Goal: Information Seeking & Learning: Check status

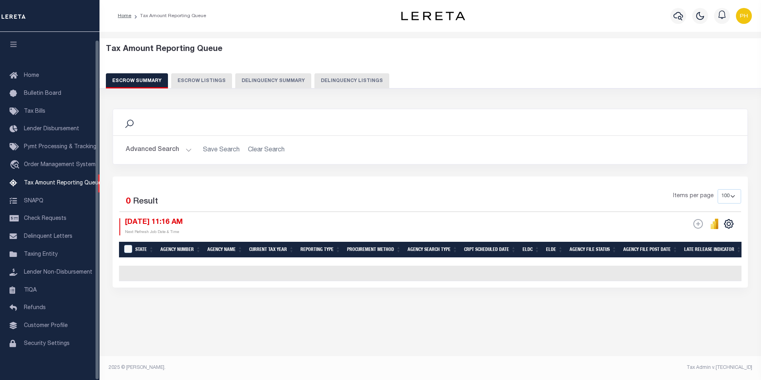
select select "100"
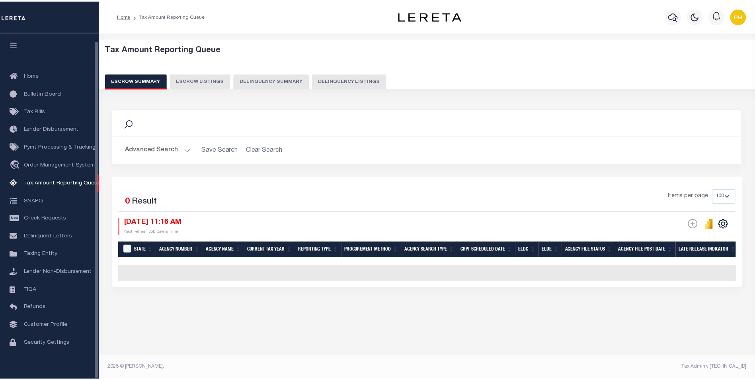
scroll to position [8, 0]
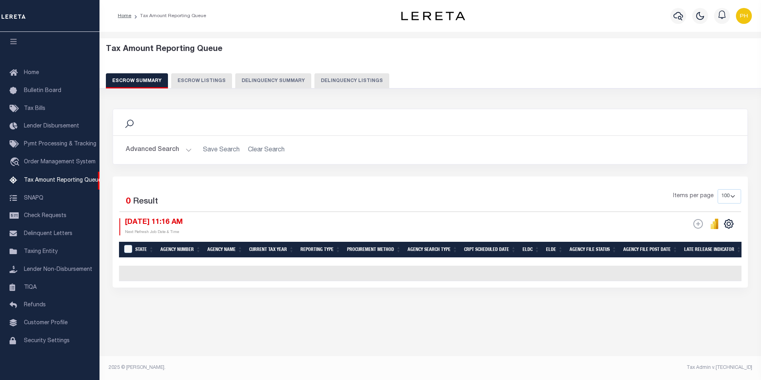
click at [186, 148] on button "Advanced Search" at bounding box center [159, 150] width 66 height 16
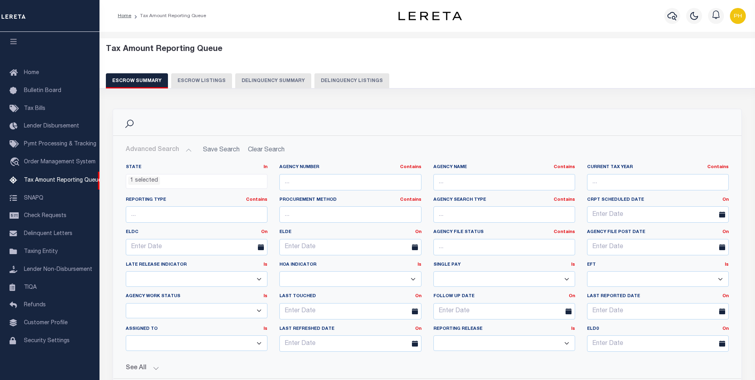
click at [247, 181] on ul "1 selected" at bounding box center [196, 179] width 141 height 11
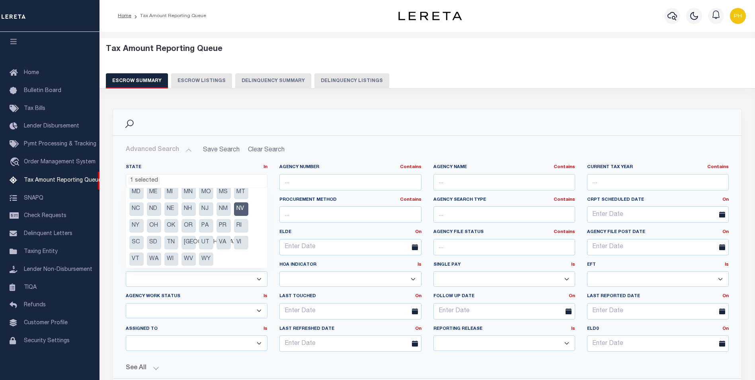
scroll to position [57, 0]
click at [242, 209] on li "NV" at bounding box center [241, 208] width 14 height 14
click at [189, 241] on li "[GEOGRAPHIC_DATA]" at bounding box center [189, 242] width 14 height 14
select select "[GEOGRAPHIC_DATA]"
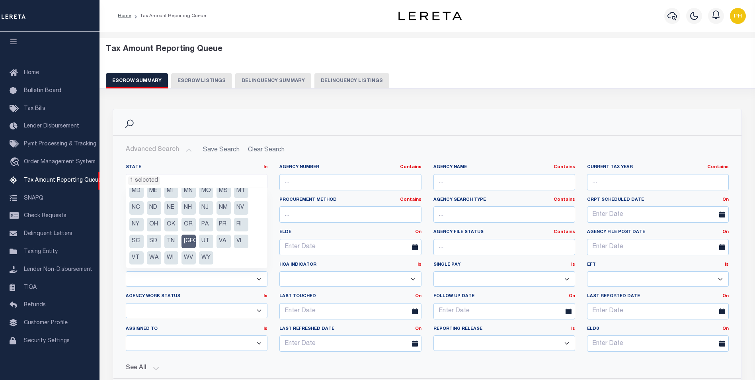
click at [342, 122] on div "Search" at bounding box center [427, 122] width 616 height 14
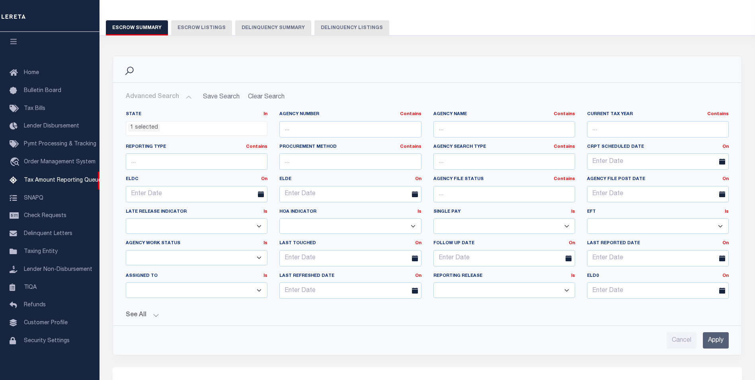
scroll to position [159, 0]
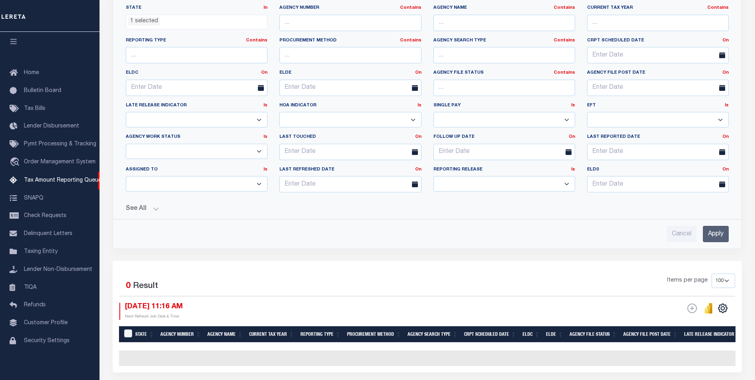
click at [723, 234] on input "Apply" at bounding box center [716, 234] width 26 height 16
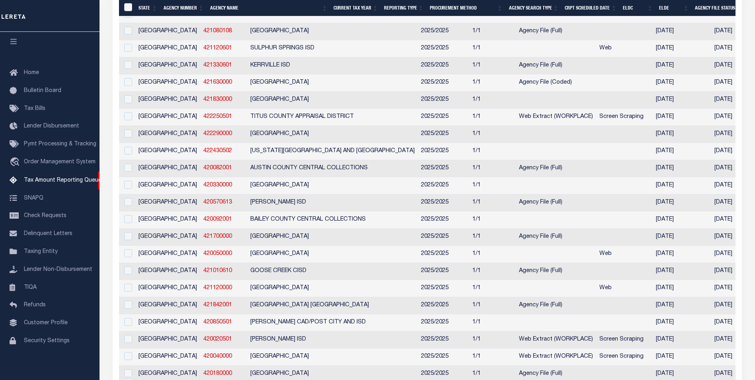
scroll to position [0, 0]
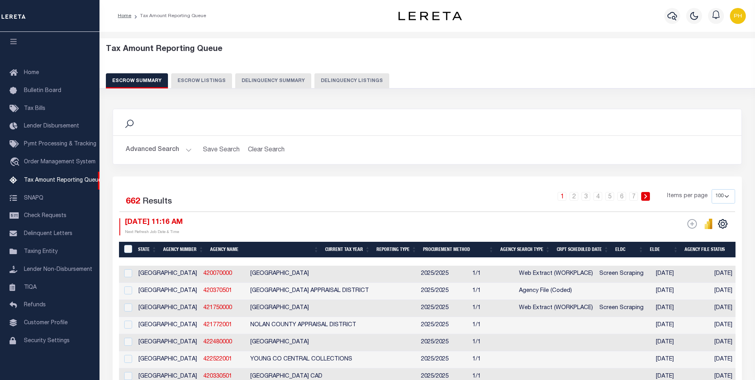
click at [231, 252] on th "Agency Name" at bounding box center [264, 250] width 115 height 16
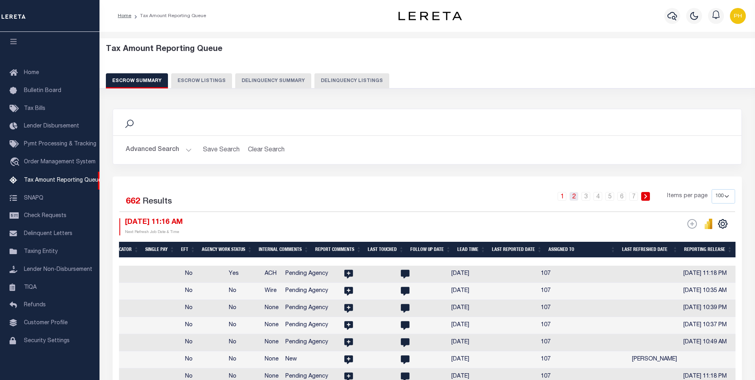
click at [575, 196] on link "2" at bounding box center [574, 196] width 9 height 9
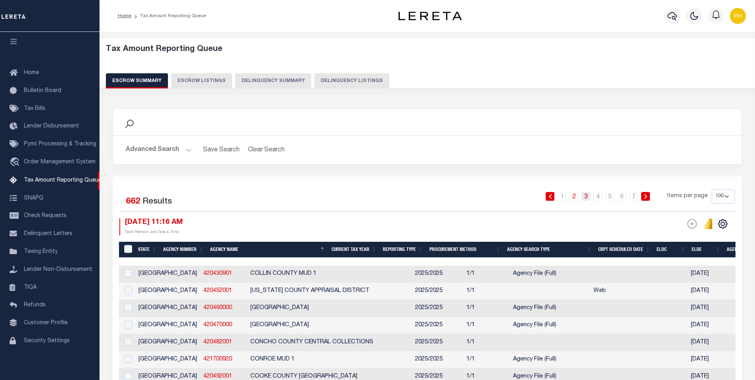
click at [586, 199] on link "3" at bounding box center [586, 196] width 9 height 9
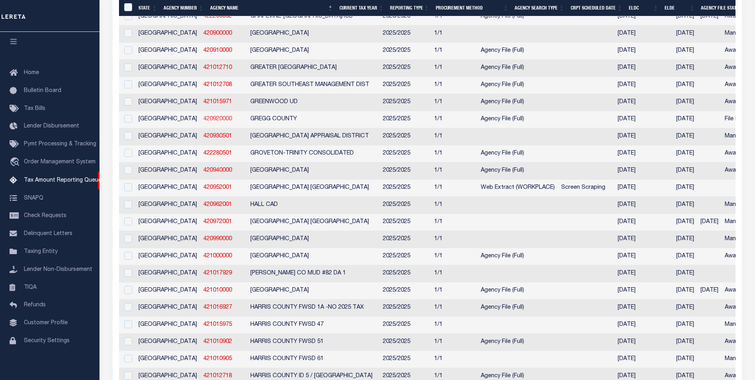
click at [203, 122] on link "420920000" at bounding box center [217, 119] width 29 height 6
checkbox input "true"
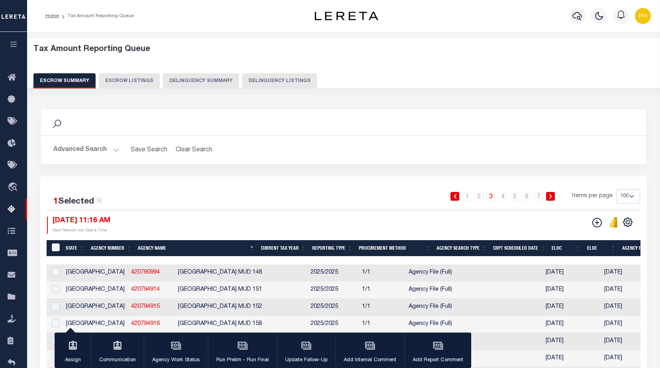
click at [128, 80] on button "Escrow Listings" at bounding box center [129, 80] width 61 height 15
select select
select select "100"
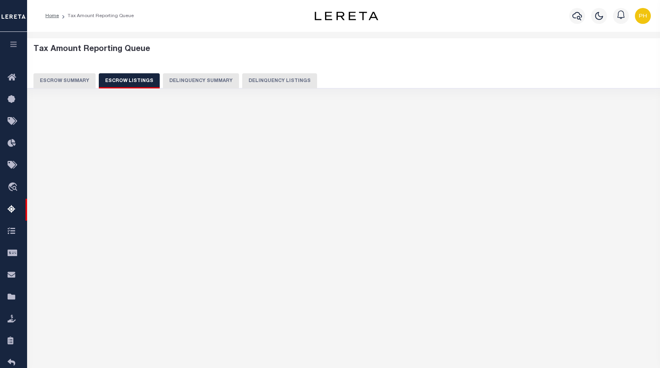
select select "100"
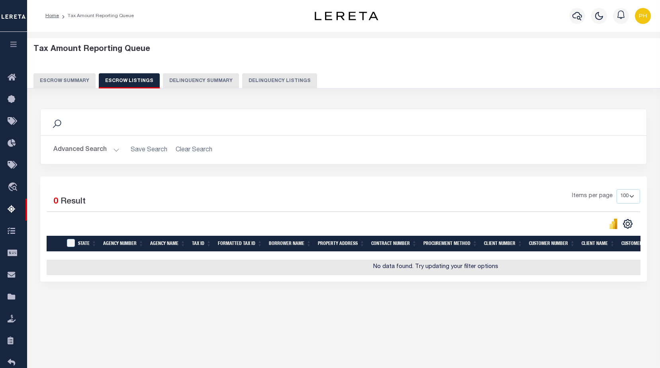
click at [113, 148] on button "Advanced Search" at bounding box center [86, 150] width 66 height 16
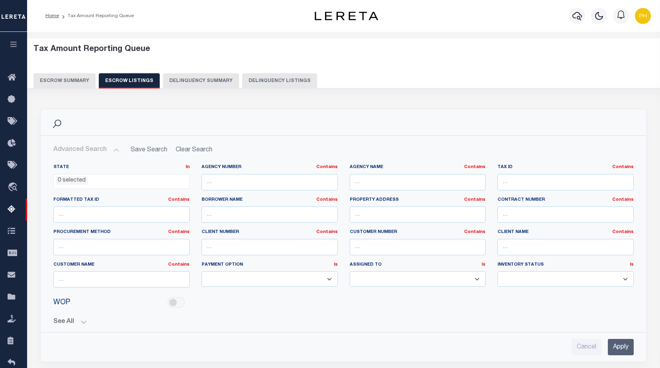
click at [182, 182] on ul "0 selected" at bounding box center [121, 179] width 135 height 11
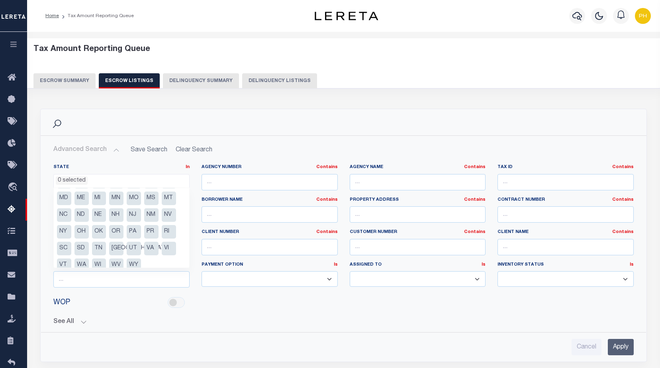
scroll to position [57, 0]
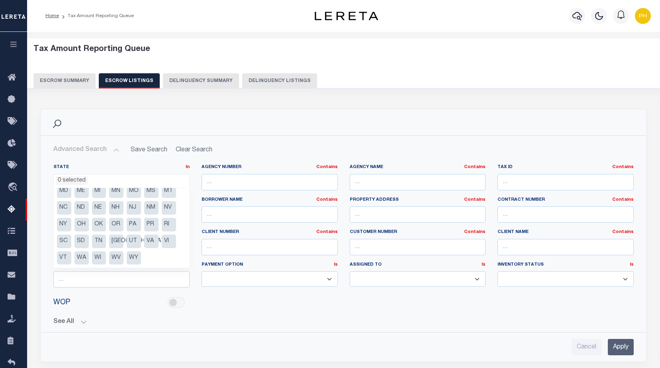
click at [117, 238] on li "TX" at bounding box center [116, 242] width 14 height 14
select select "TX"
click at [620, 346] on input "Apply" at bounding box center [621, 347] width 26 height 16
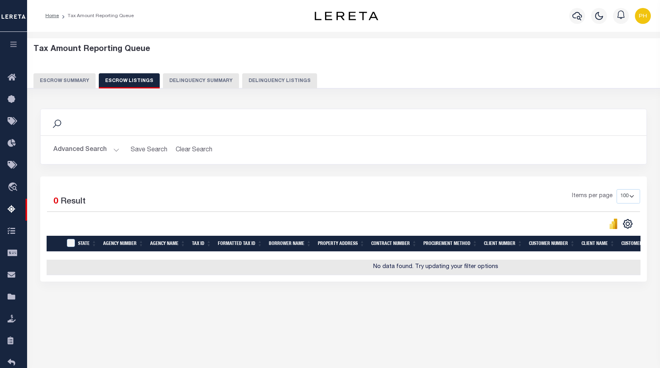
click at [63, 81] on button "Escrow Summary" at bounding box center [64, 80] width 62 height 15
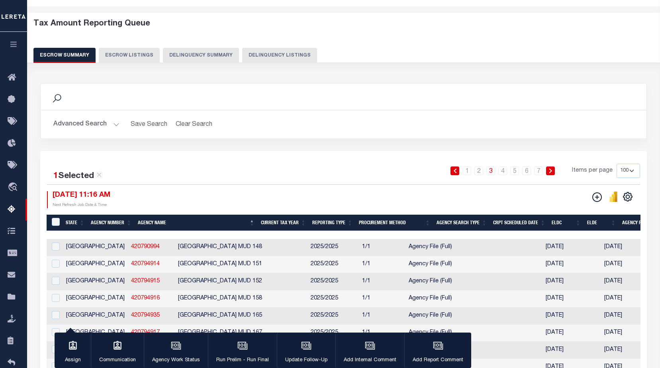
scroll to position [40, 0]
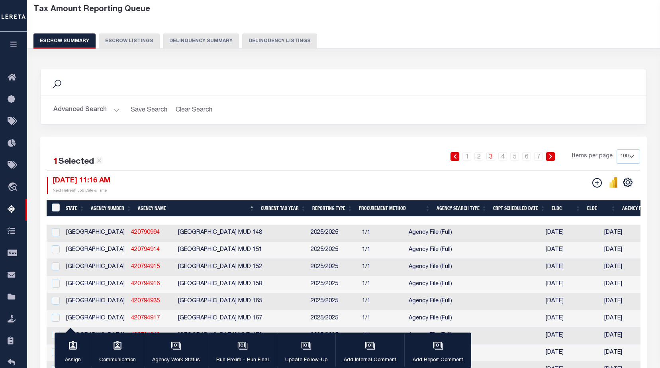
click at [113, 106] on button "Advanced Search" at bounding box center [86, 110] width 66 height 16
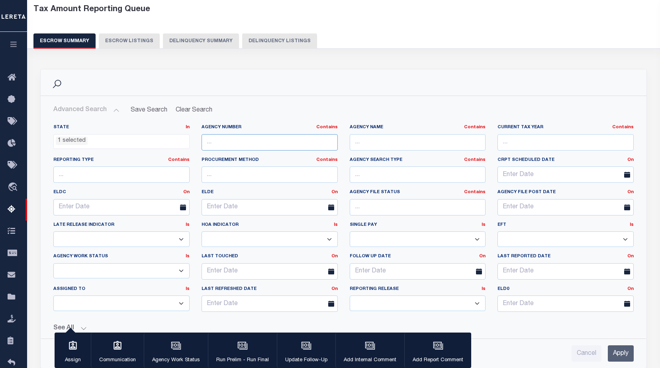
click at [260, 139] on input "text" at bounding box center [269, 142] width 136 height 16
type input "420920000"
click at [622, 354] on input "Apply" at bounding box center [621, 353] width 26 height 16
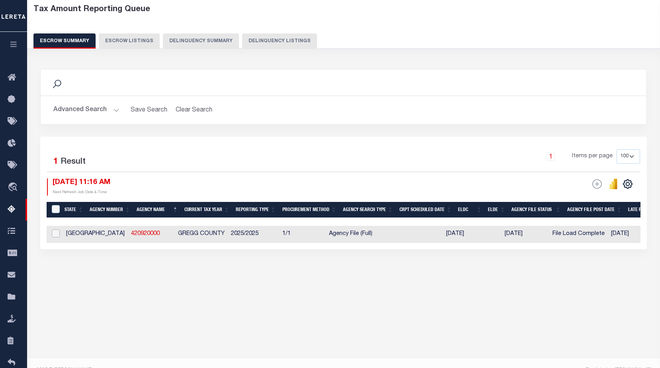
click at [56, 235] on input "checkbox" at bounding box center [56, 233] width 8 height 8
checkbox input "true"
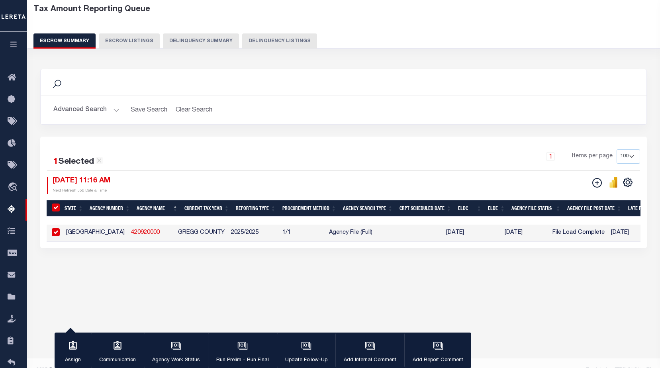
click at [150, 296] on div "Tax Amount Reporting Queue Escrow Summary Escrow Listings In" at bounding box center [343, 148] width 628 height 296
click at [616, 182] on icon "" at bounding box center [616, 182] width 4 height 10
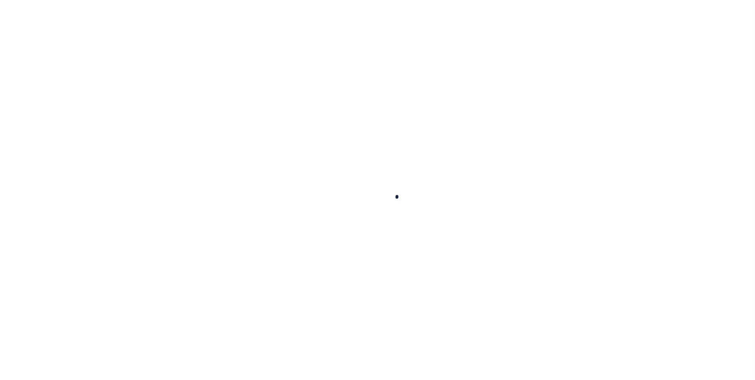
select select
checkbox input "false"
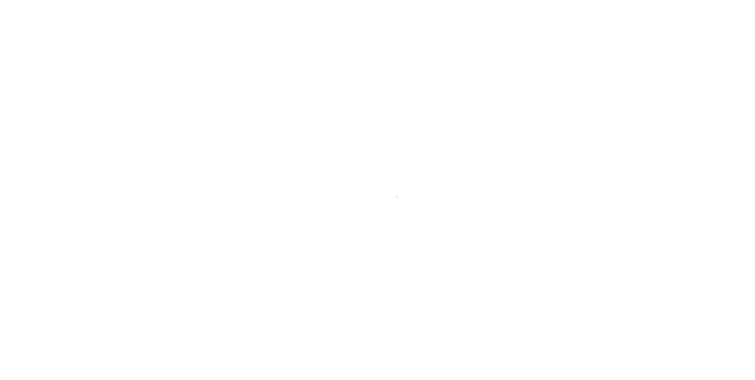
checkbox input "false"
type input "4818300000"
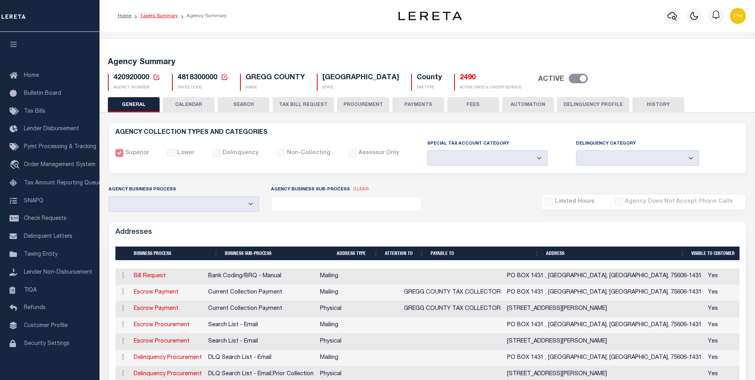
click at [159, 14] on link "Taxers Summary" at bounding box center [159, 16] width 38 height 5
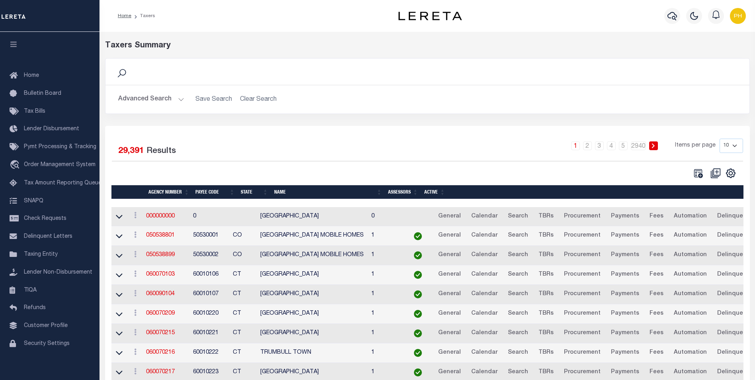
click at [309, 192] on th "Name" at bounding box center [328, 192] width 114 height 14
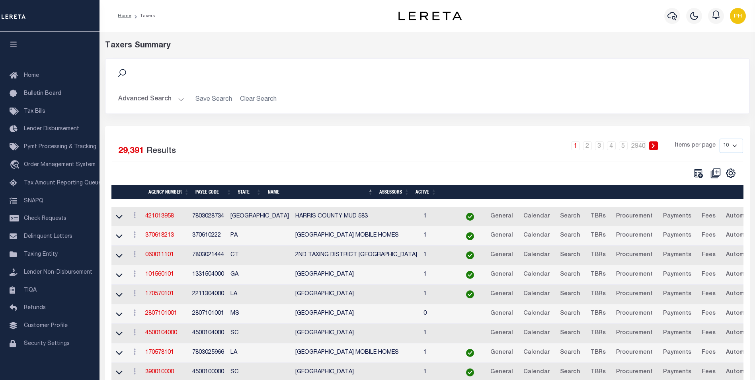
click at [172, 100] on button "Advanced Search" at bounding box center [151, 100] width 66 height 16
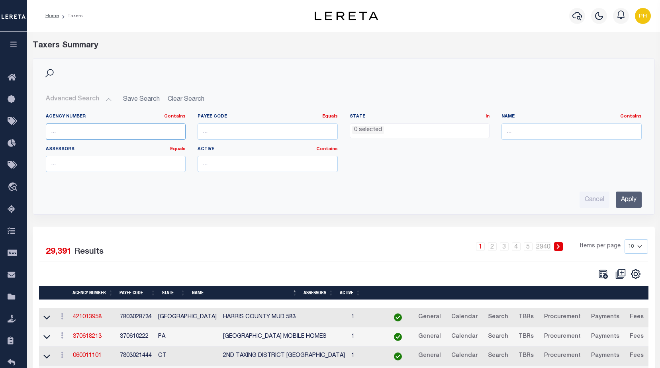
click at [78, 132] on input "text" at bounding box center [116, 131] width 140 height 16
type input "420920000"
click at [619, 199] on input "Apply" at bounding box center [629, 200] width 26 height 16
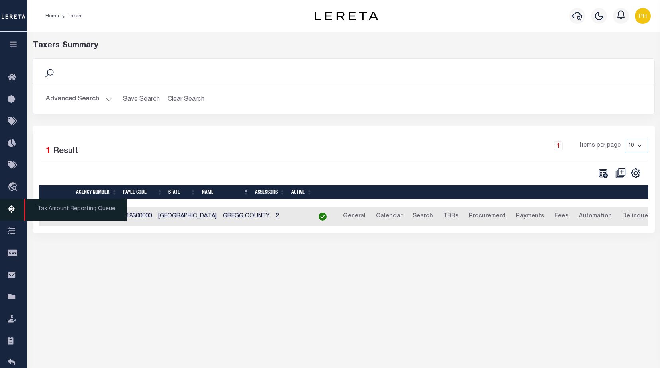
click at [9, 212] on icon at bounding box center [14, 210] width 13 height 10
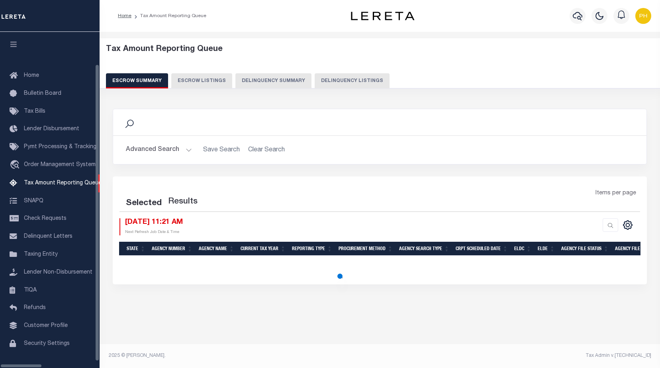
select select "100"
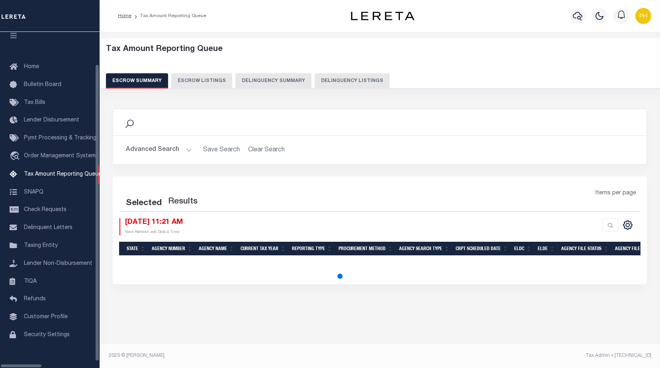
select select "100"
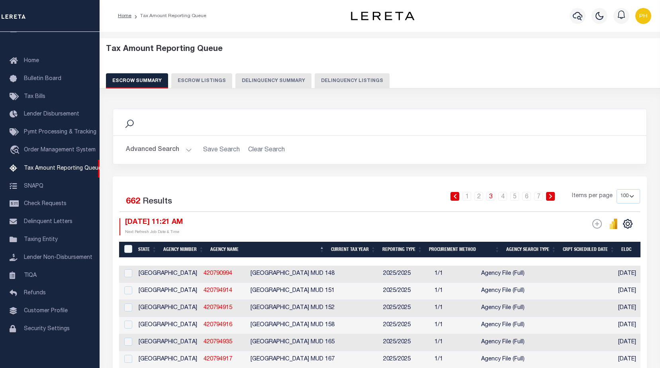
click at [205, 82] on button "Escrow Listings" at bounding box center [201, 80] width 61 height 15
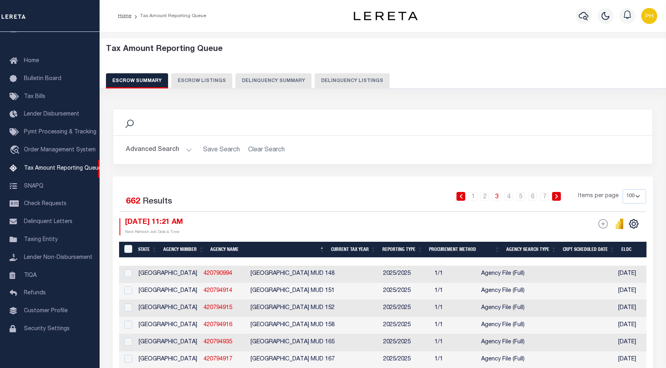
select select "100"
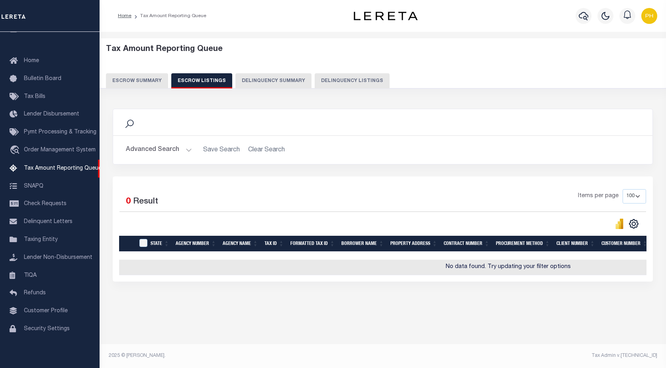
click at [185, 151] on button "Advanced Search" at bounding box center [159, 150] width 66 height 16
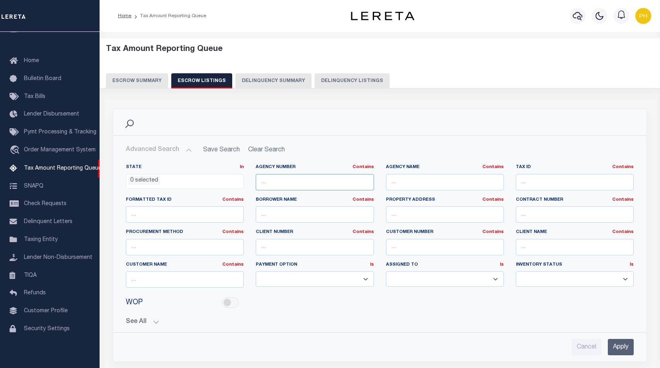
click at [296, 182] on input "text" at bounding box center [315, 182] width 118 height 16
type input "420920000"
click at [618, 346] on input "Apply" at bounding box center [621, 347] width 26 height 16
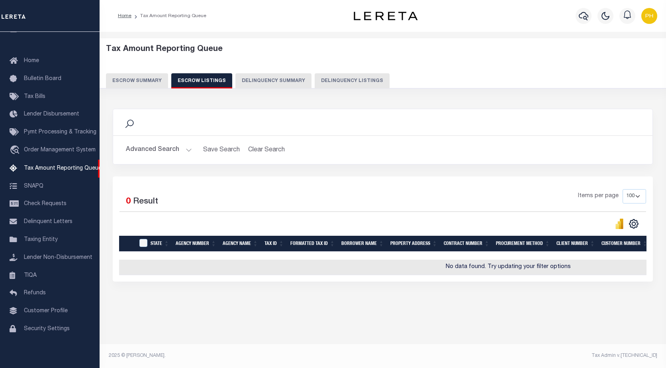
click at [186, 149] on button "Advanced Search" at bounding box center [159, 150] width 66 height 16
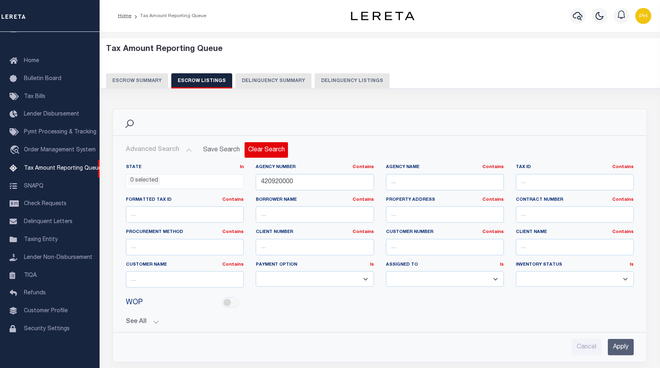
click at [252, 153] on button "Clear Search" at bounding box center [265, 150] width 43 height 16
select select
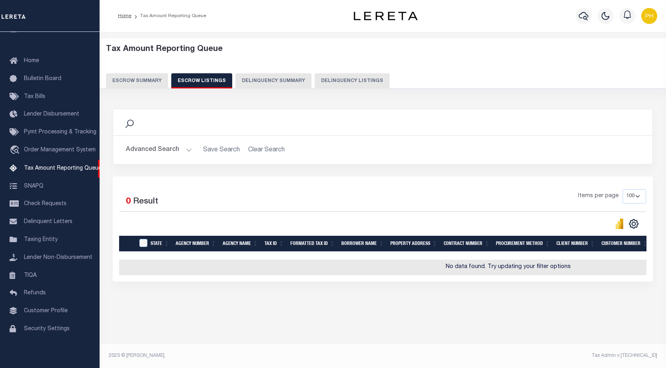
click at [188, 149] on button "Advanced Search" at bounding box center [159, 150] width 66 height 16
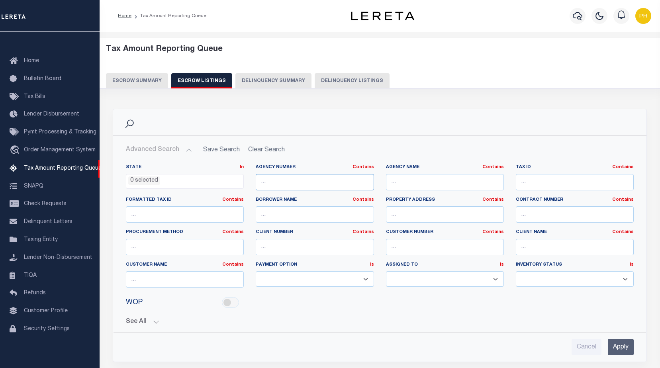
click at [288, 184] on input "text" at bounding box center [315, 182] width 118 height 16
type input "420920000"
click at [217, 182] on ul "0 selected" at bounding box center [184, 179] width 117 height 11
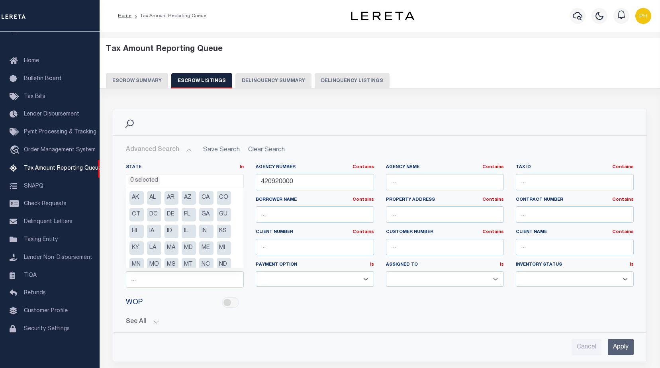
scroll to position [74, 0]
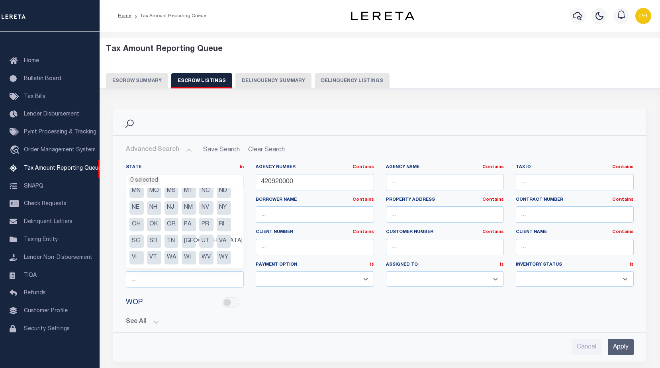
click at [188, 241] on li "TX" at bounding box center [189, 242] width 14 height 14
select select "TX"
click at [622, 349] on input "Apply" at bounding box center [621, 347] width 26 height 16
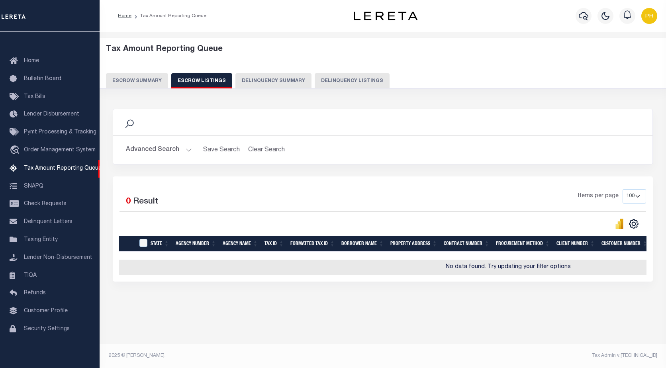
click at [139, 79] on button "Escrow Summary" at bounding box center [137, 80] width 62 height 15
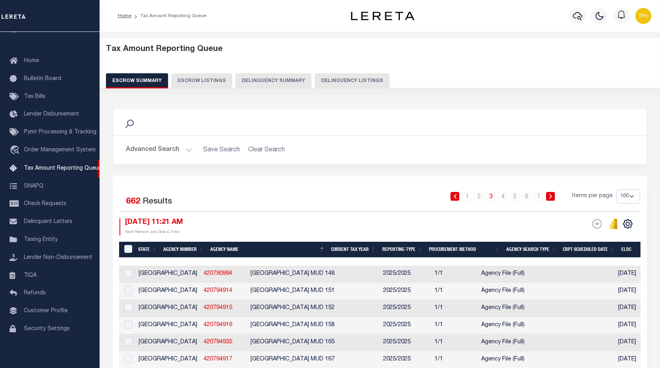
click at [190, 149] on button "Advanced Search" at bounding box center [159, 150] width 66 height 16
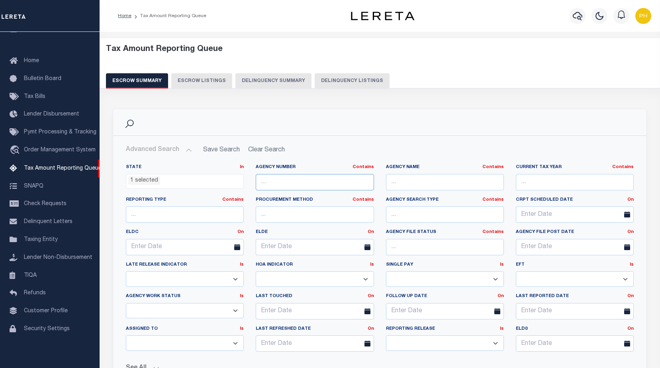
click at [317, 186] on input "text" at bounding box center [315, 182] width 118 height 16
type input "420920000"
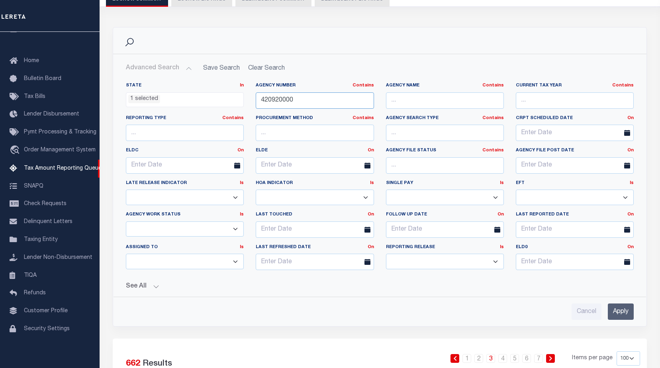
scroll to position [159, 0]
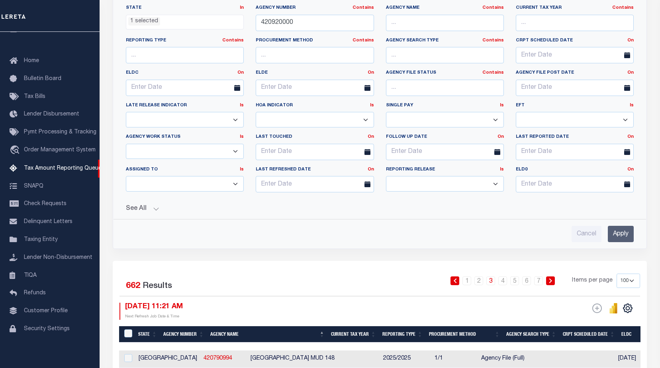
drag, startPoint x: 623, startPoint y: 233, endPoint x: 612, endPoint y: 232, distance: 11.6
click at [623, 233] on input "Apply" at bounding box center [621, 234] width 26 height 16
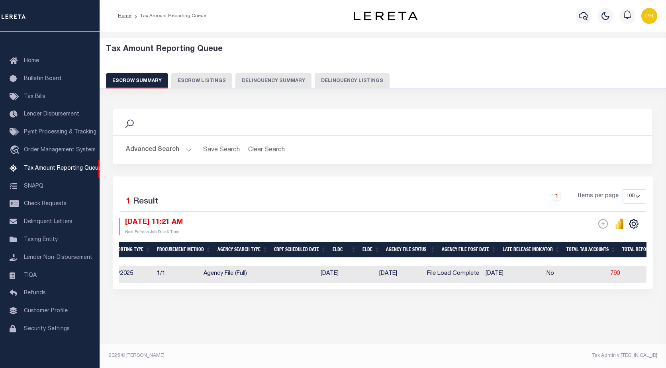
scroll to position [0, 0]
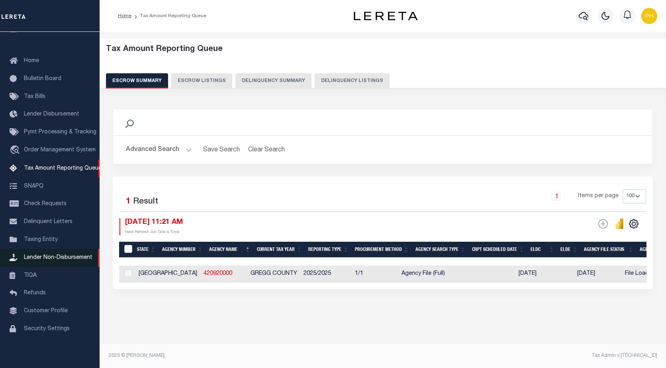
click at [61, 255] on span "Lender Non-Disbursement" at bounding box center [58, 258] width 68 height 6
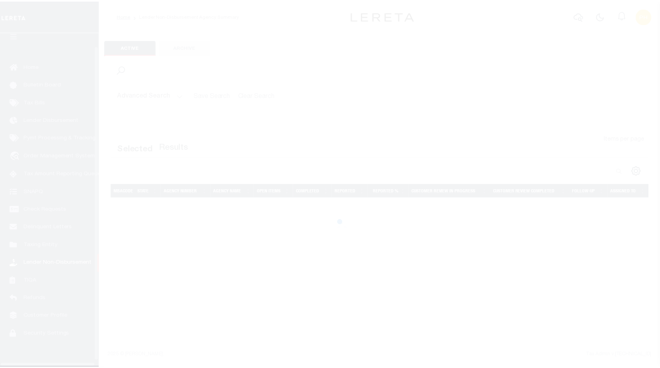
scroll to position [20, 0]
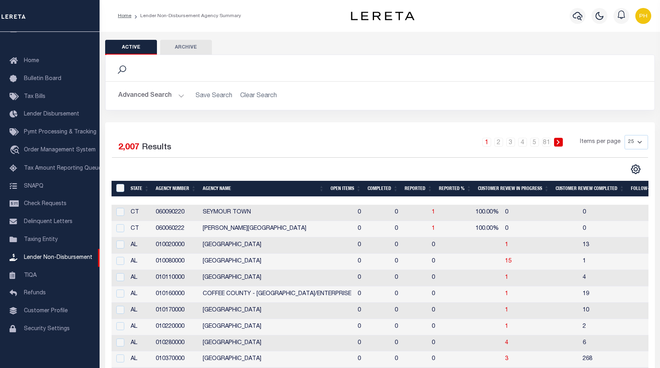
click at [181, 94] on button "Advanced Search" at bounding box center [151, 96] width 66 height 16
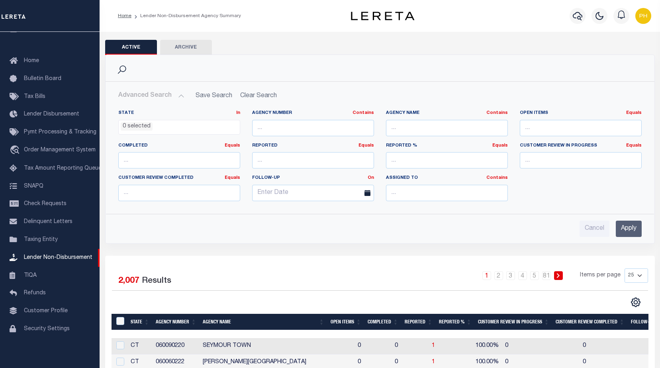
click at [223, 128] on ul "0 selected" at bounding box center [179, 125] width 121 height 11
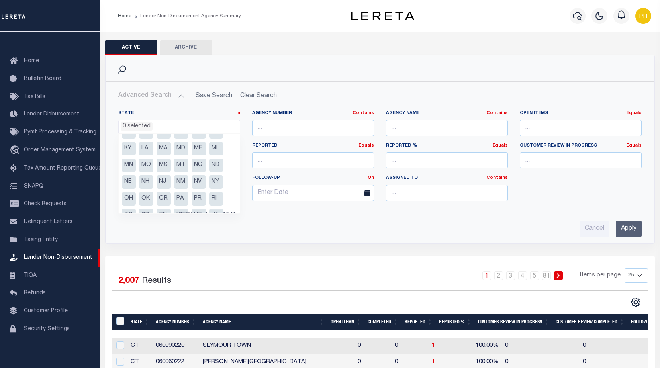
scroll to position [74, 0]
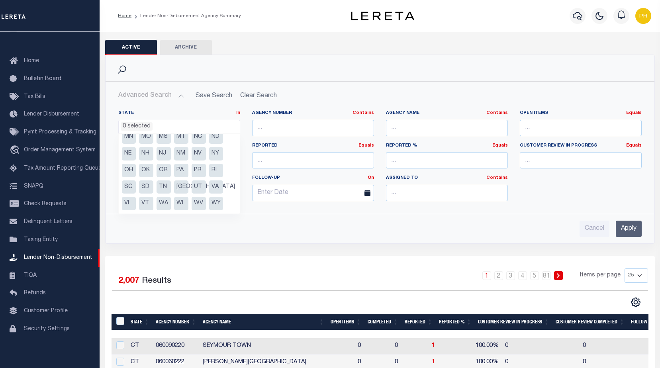
click at [178, 186] on li "TX" at bounding box center [181, 187] width 14 height 14
select select "TX"
click at [322, 123] on input "text" at bounding box center [313, 128] width 122 height 16
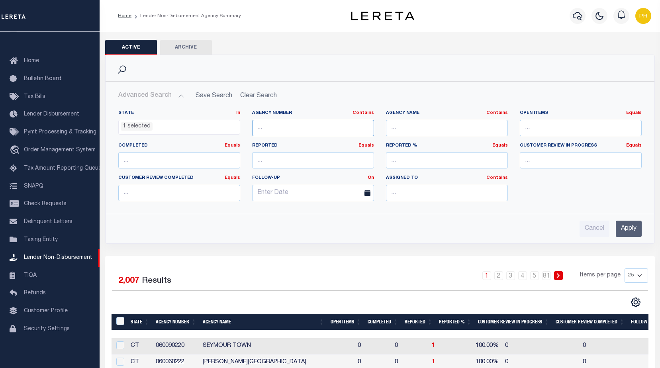
type input "420920000"
click at [627, 225] on input "Apply" at bounding box center [629, 229] width 26 height 16
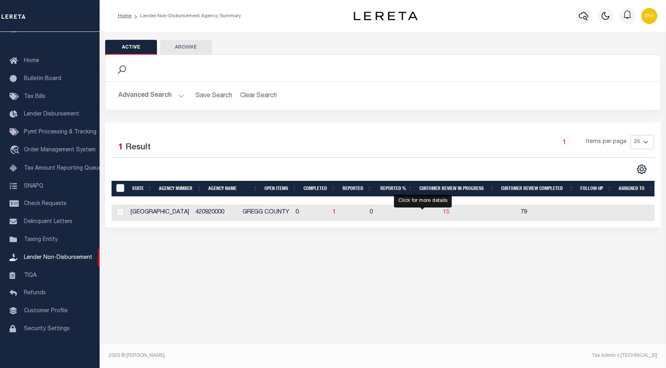
click at [443, 213] on span "15" at bounding box center [446, 212] width 6 height 6
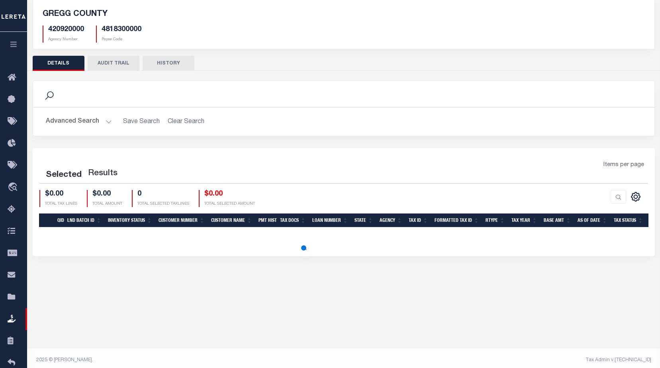
scroll to position [54, 0]
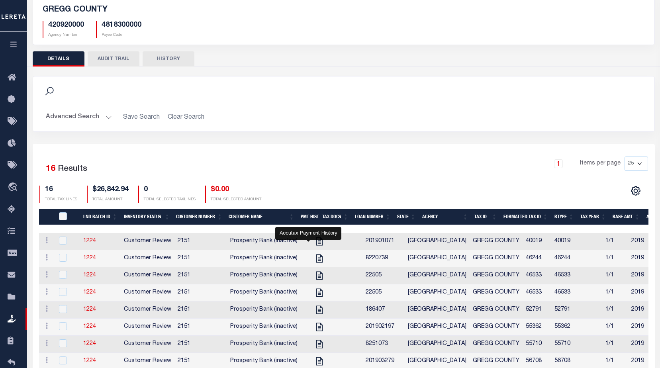
click at [290, 218] on th "Customer Name" at bounding box center [261, 217] width 72 height 16
click at [266, 217] on th "Customer Name" at bounding box center [261, 217] width 72 height 16
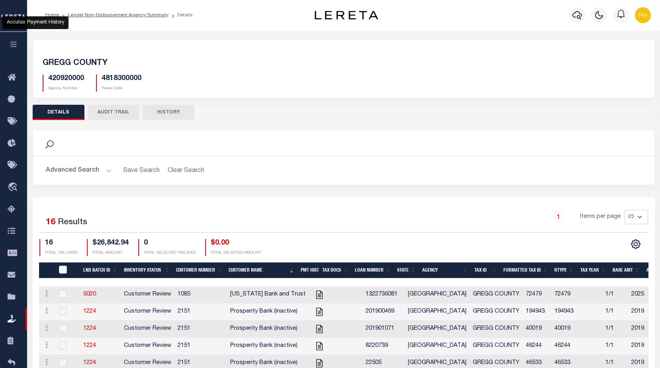
scroll to position [0, 0]
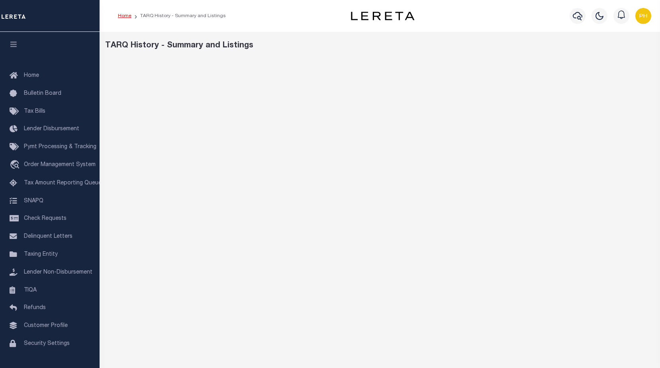
click at [124, 16] on link "Home" at bounding box center [125, 16] width 14 height 5
